Goal: Information Seeking & Learning: Check status

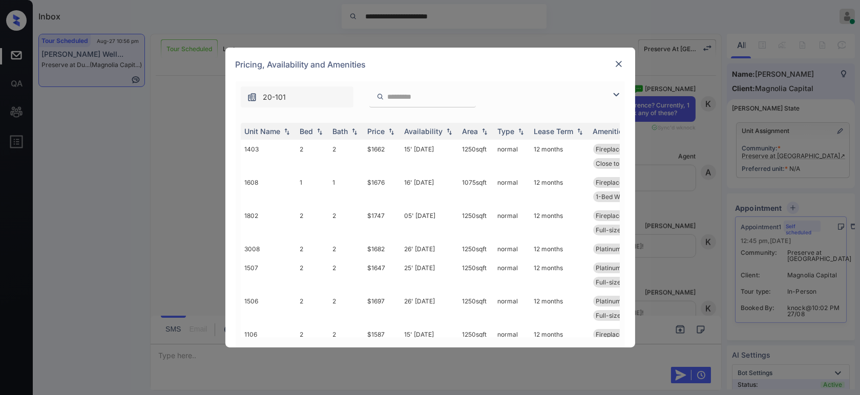
scroll to position [2396, 0]
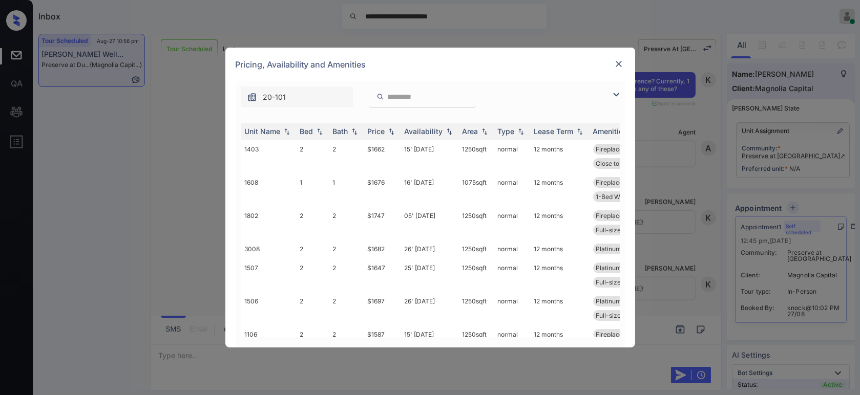
click at [618, 65] on img at bounding box center [618, 64] width 10 height 10
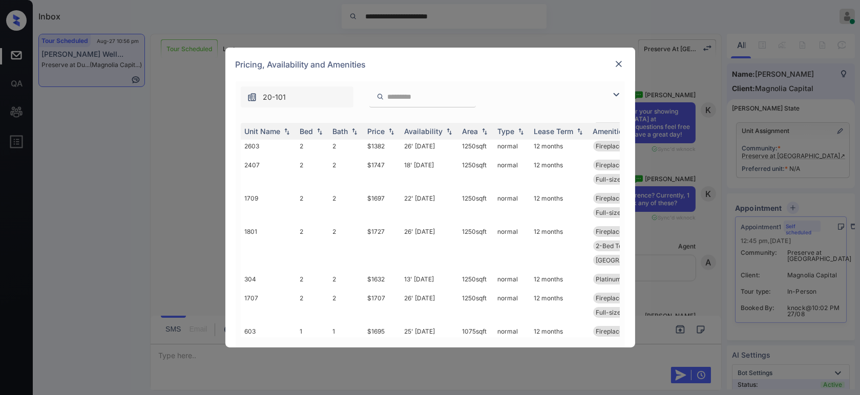
scroll to position [606, 0]
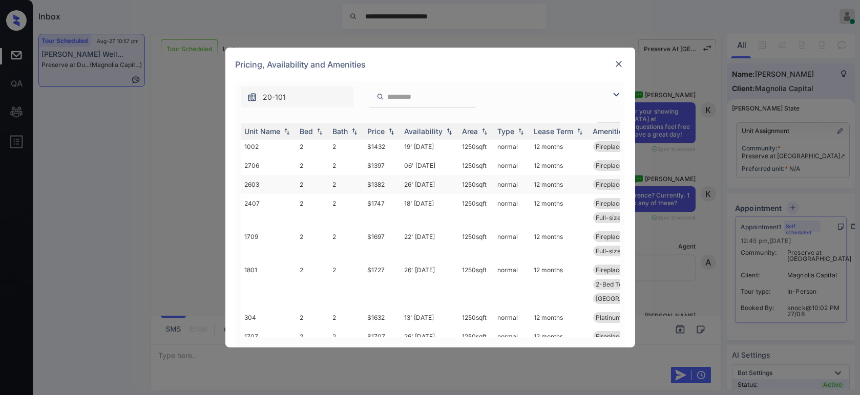
click at [381, 194] on td "$1382" at bounding box center [382, 184] width 37 height 19
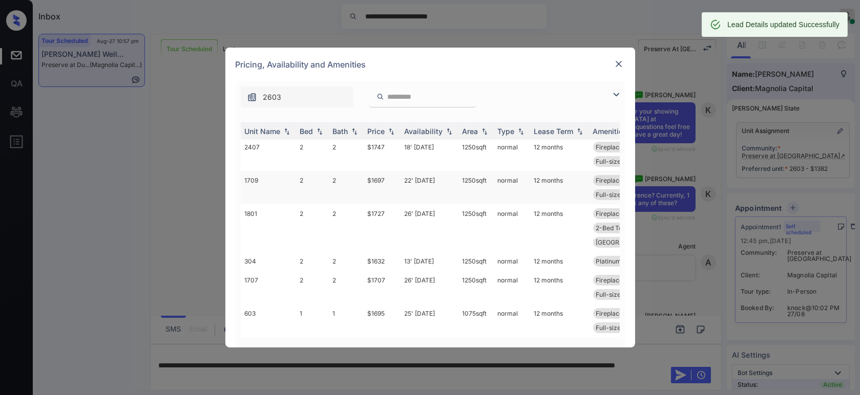
scroll to position [685, 0]
click at [621, 66] on img at bounding box center [618, 64] width 10 height 10
